Goal: Task Accomplishment & Management: Manage account settings

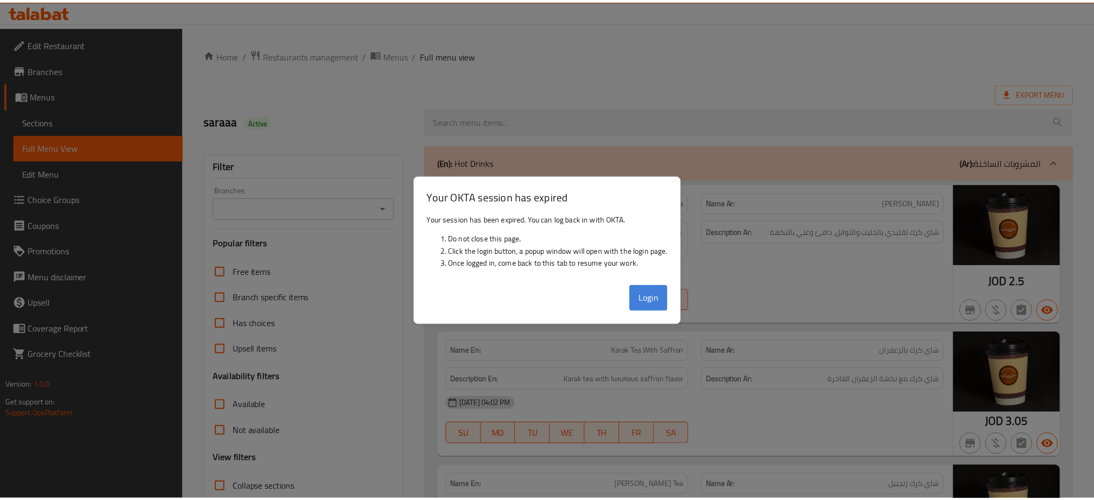
scroll to position [2404, 0]
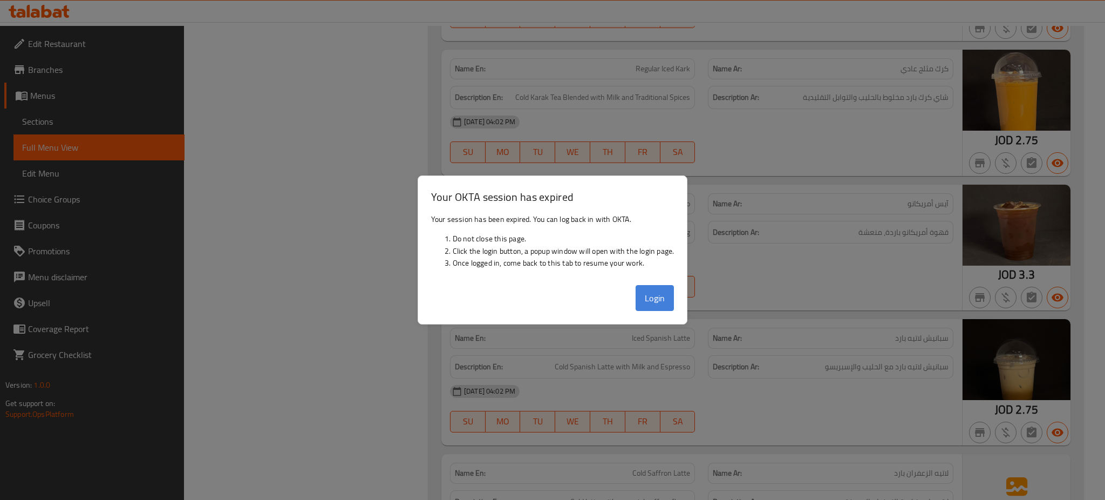
click at [664, 305] on button "Login" at bounding box center [655, 298] width 39 height 26
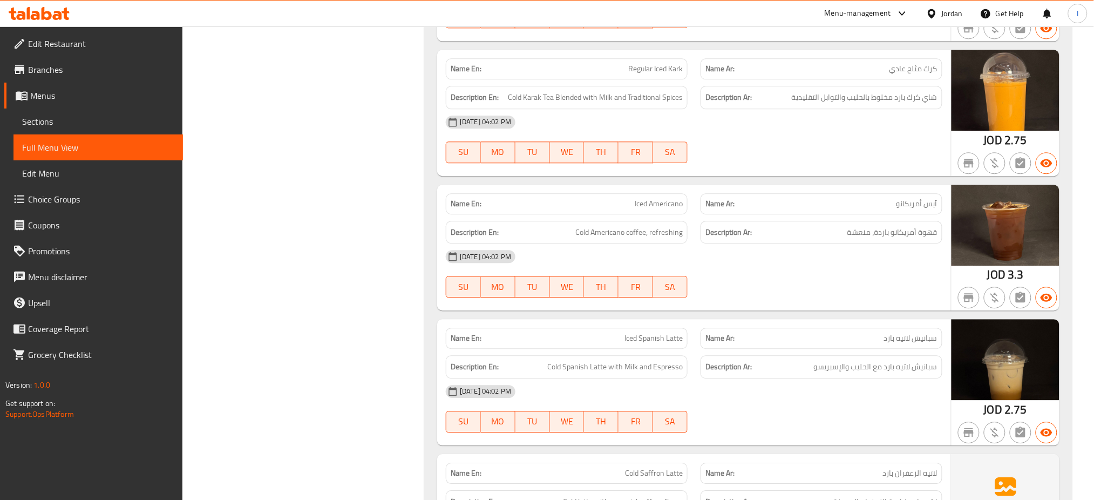
click at [947, 9] on div "Jordan" at bounding box center [952, 14] width 21 height 12
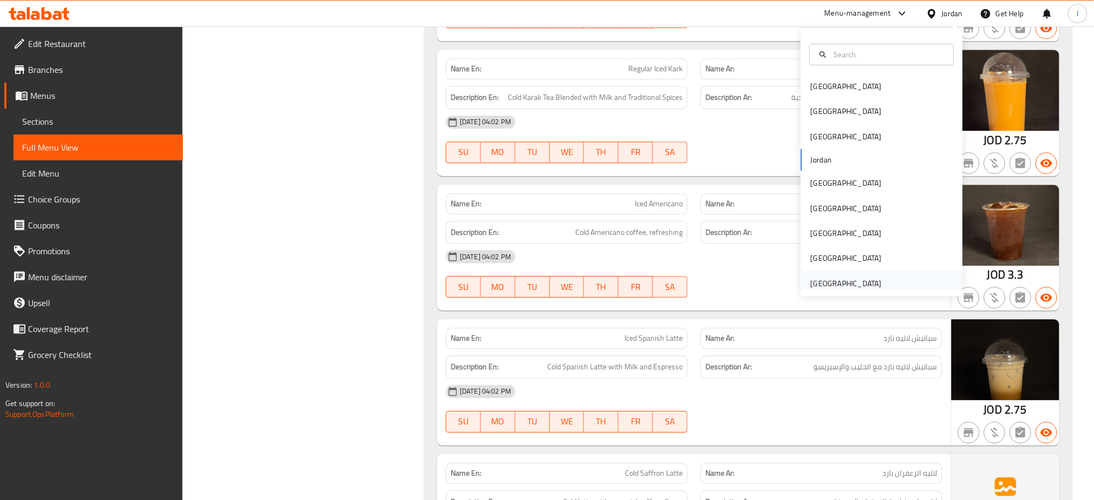
click at [816, 281] on div "[GEOGRAPHIC_DATA]" at bounding box center [846, 283] width 71 height 12
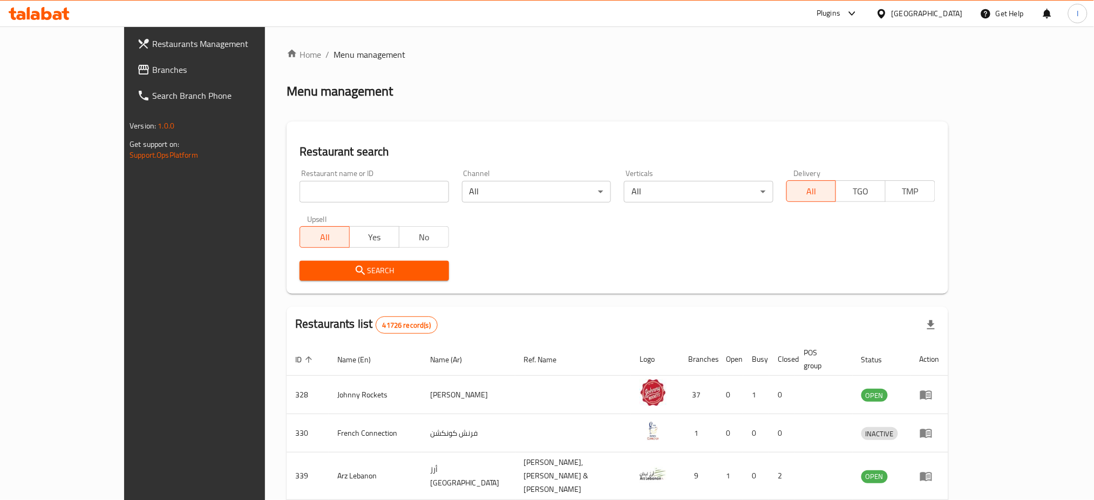
click at [152, 69] on span "Branches" at bounding box center [225, 69] width 146 height 13
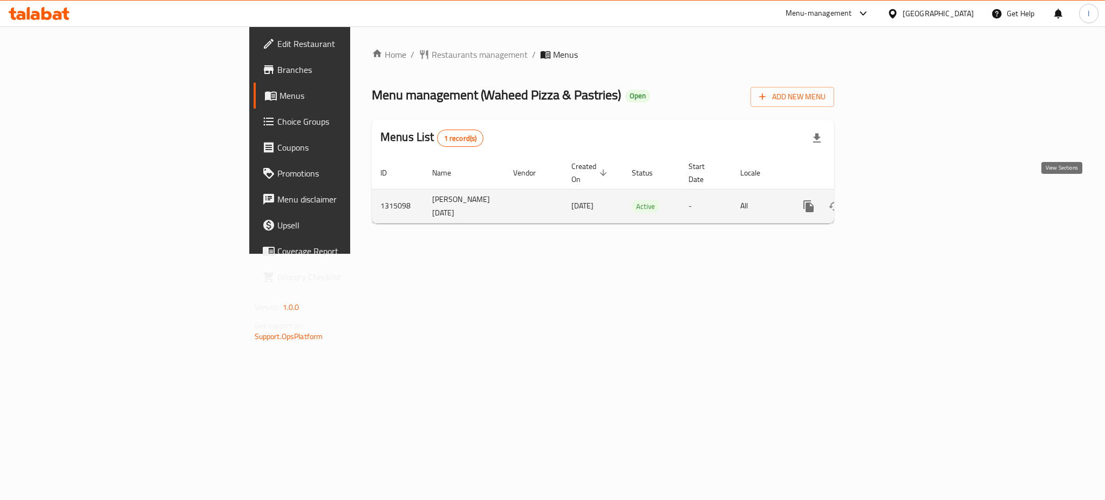
click at [893, 200] on icon "enhanced table" at bounding box center [886, 206] width 13 height 13
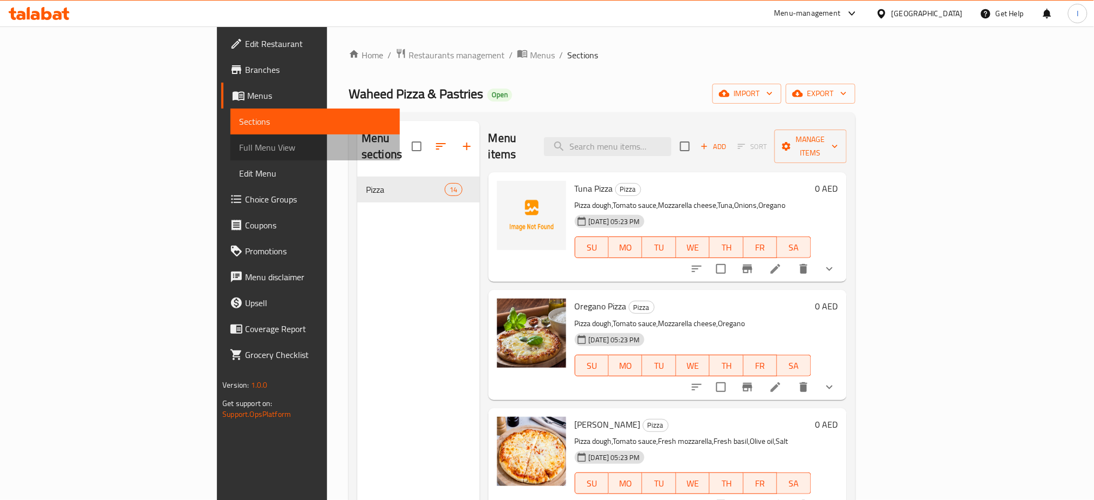
click at [239, 144] on span "Full Menu View" at bounding box center [315, 147] width 152 height 13
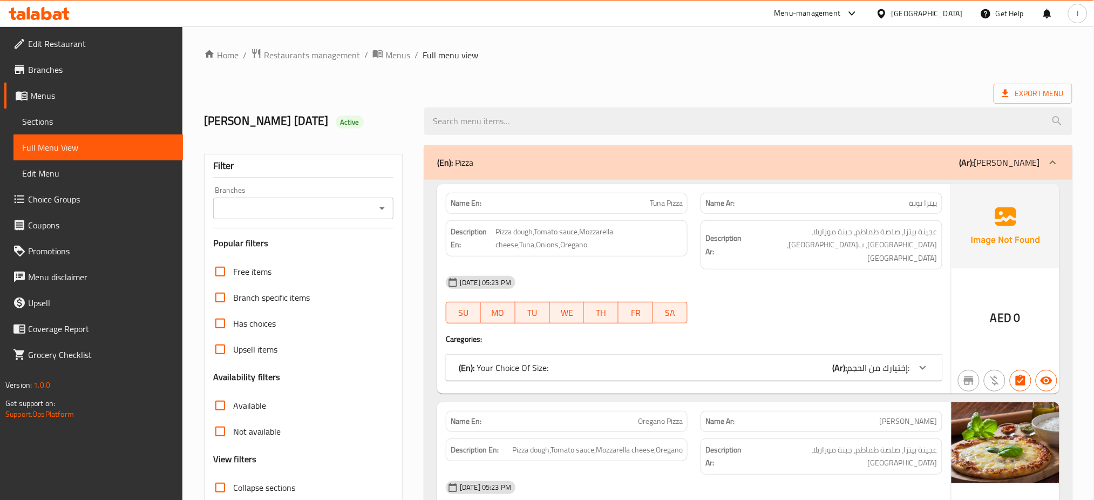
scroll to position [166, 0]
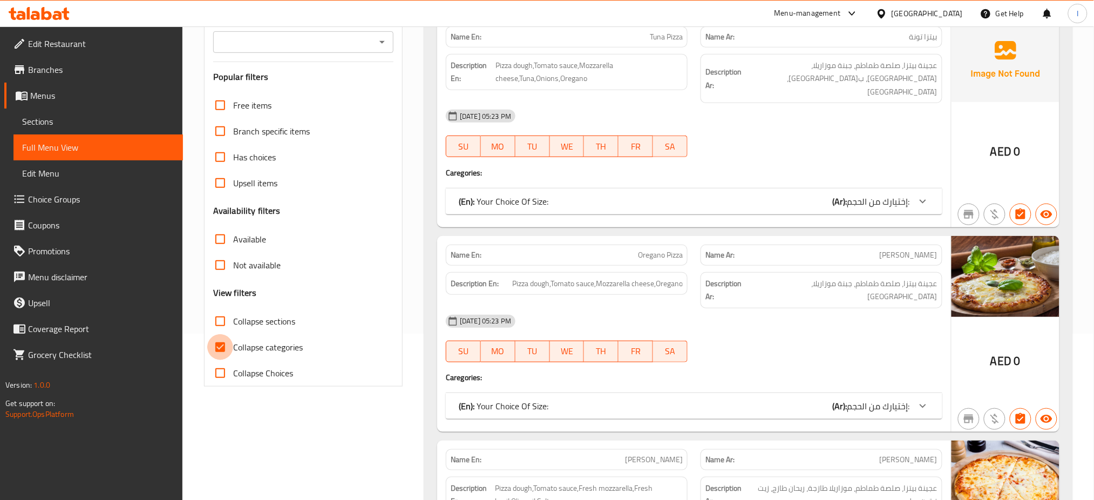
click at [225, 342] on input "Collapse categories" at bounding box center [220, 347] width 26 height 26
checkbox input "false"
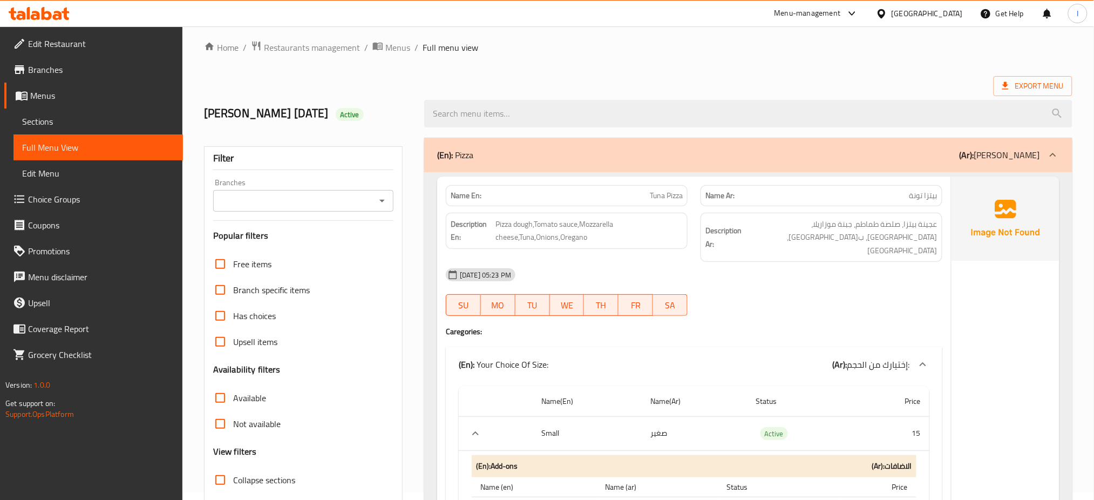
scroll to position [0, 0]
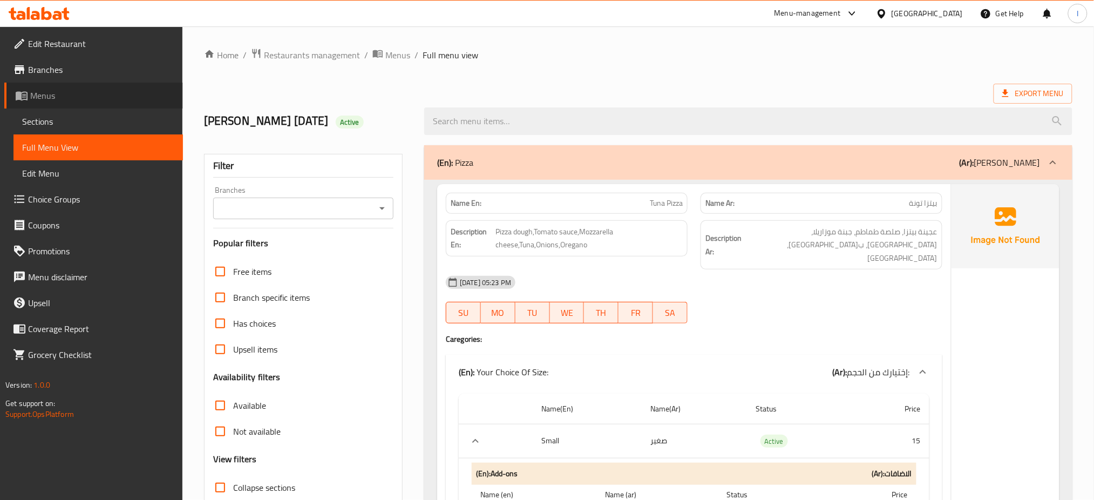
click at [66, 98] on span "Menus" at bounding box center [102, 95] width 144 height 13
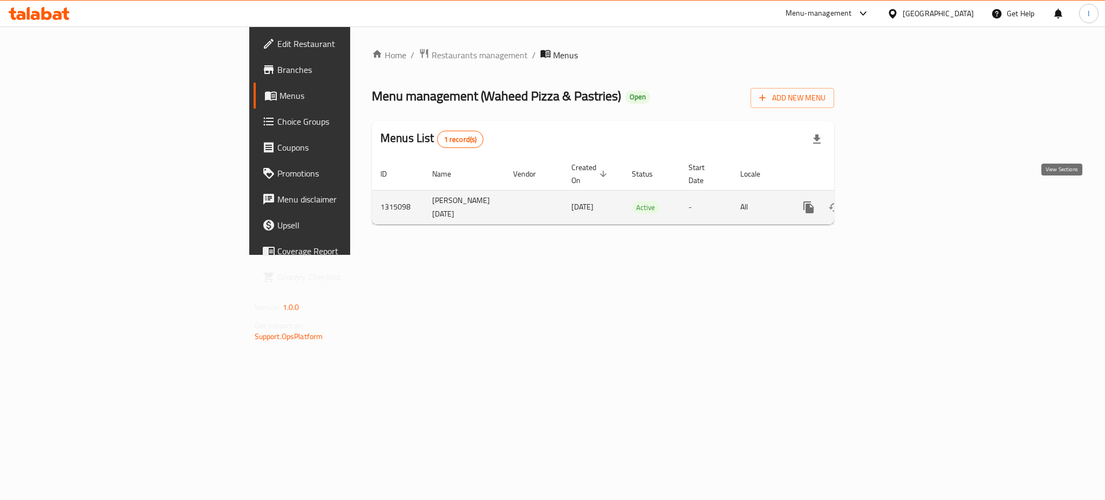
click at [893, 201] on icon "enhanced table" at bounding box center [886, 207] width 13 height 13
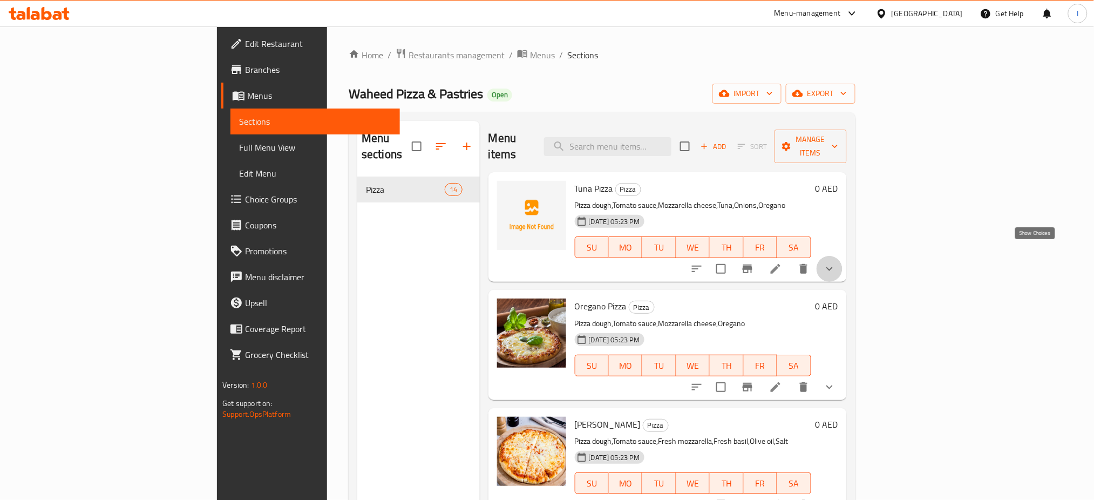
click at [836, 262] on icon "show more" at bounding box center [829, 268] width 13 height 13
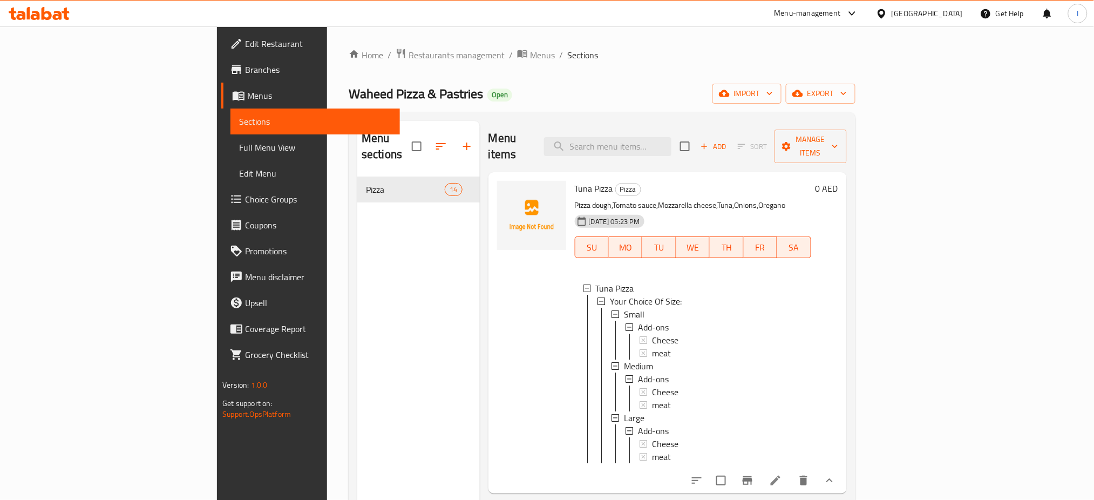
scroll to position [1, 0]
click at [791, 482] on li at bounding box center [775, 480] width 30 height 19
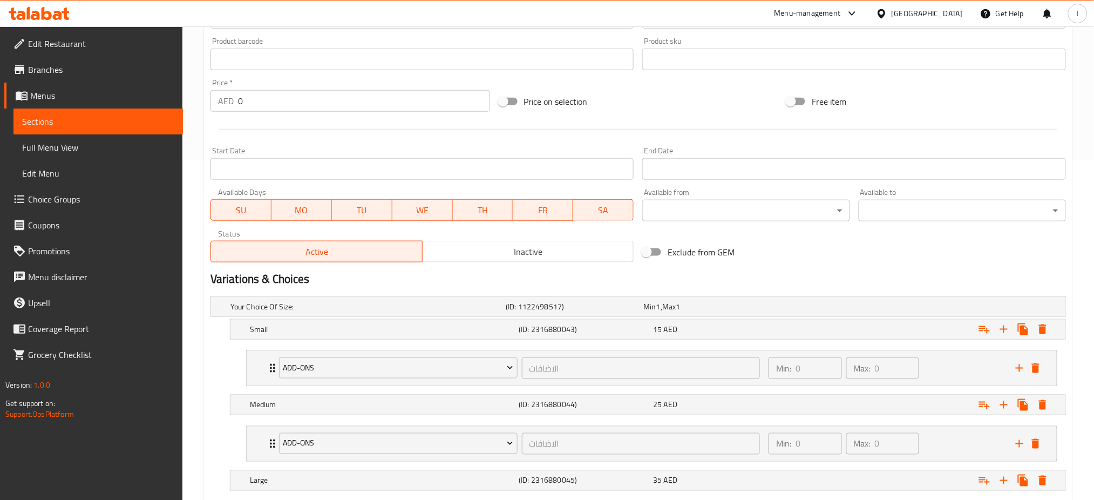
scroll to position [332, 0]
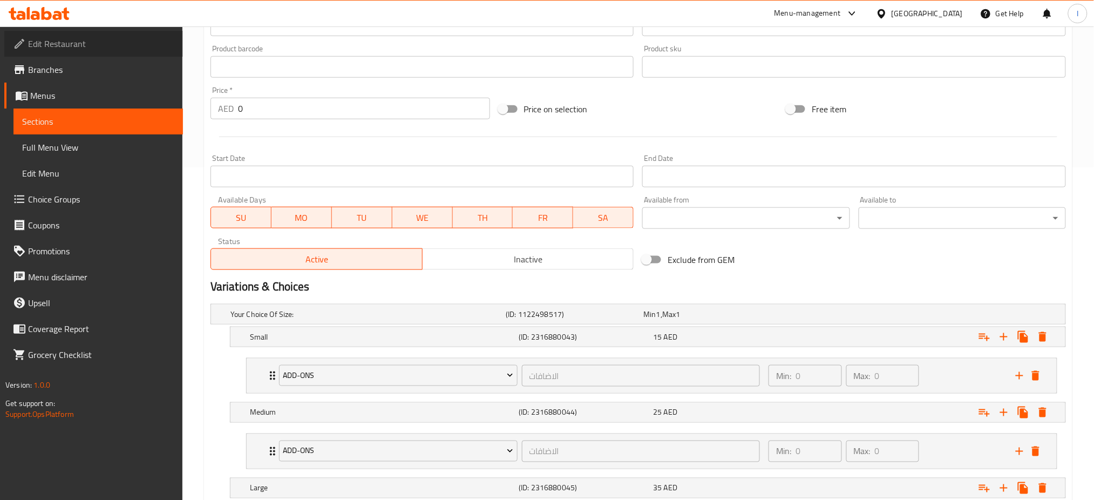
click at [78, 41] on span "Edit Restaurant" at bounding box center [101, 43] width 146 height 13
